Goal: Find specific page/section: Find specific page/section

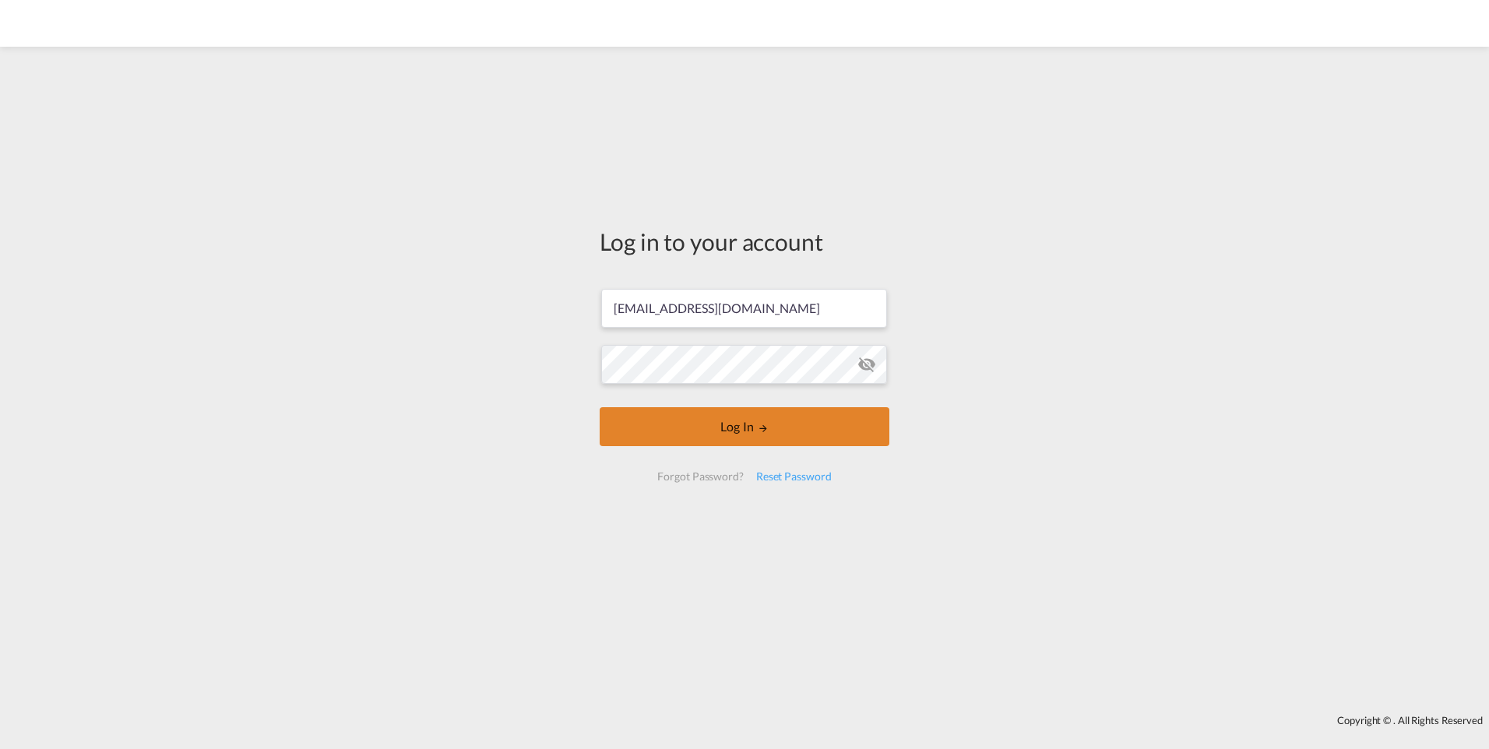
click at [611, 428] on button "Log In" at bounding box center [745, 426] width 290 height 39
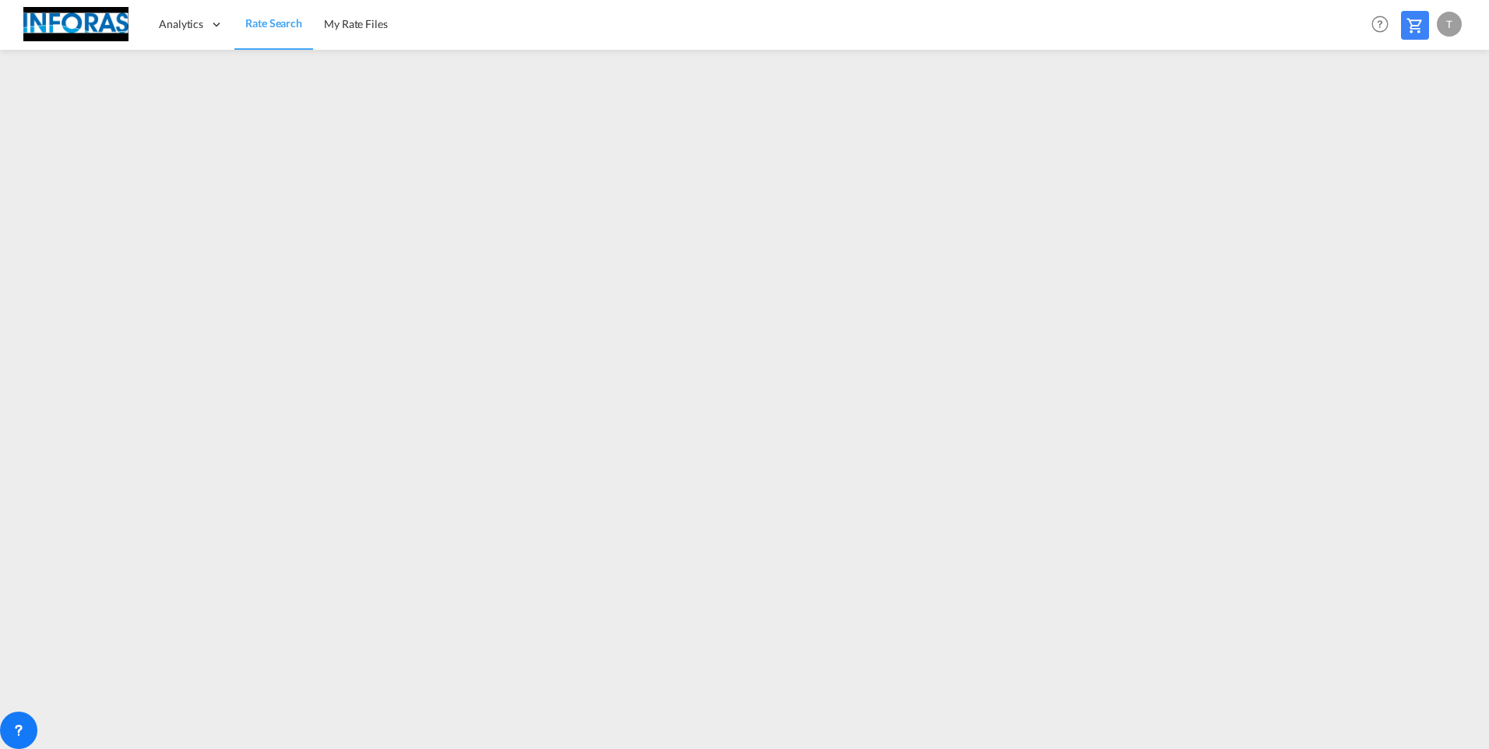
click at [1452, 30] on div "T" at bounding box center [1449, 24] width 25 height 25
click at [1395, 322] on md-backdrop at bounding box center [744, 374] width 1489 height 749
